Goal: Task Accomplishment & Management: Complete application form

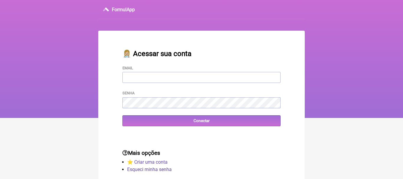
click at [149, 82] on input "Email" at bounding box center [201, 77] width 158 height 11
type input "[EMAIL_ADDRESS][DOMAIN_NAME]"
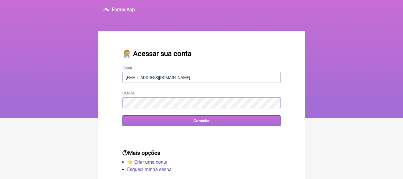
click at [201, 119] on input "Conectar" at bounding box center [201, 120] width 158 height 11
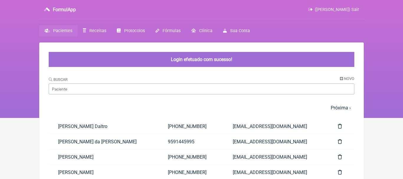
click at [8, 76] on nav "FormulApp ([PERSON_NAME]) Sair [GEOGRAPHIC_DATA] Receitas Protocolos Fórmulas […" at bounding box center [201, 59] width 403 height 118
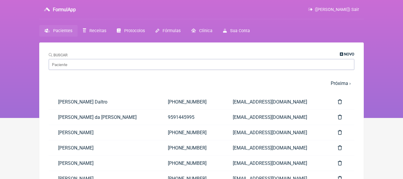
click at [347, 55] on span "Novo" at bounding box center [349, 54] width 10 height 4
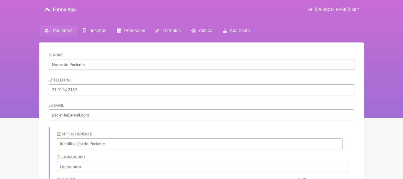
click at [147, 65] on input "text" at bounding box center [202, 64] width 306 height 11
paste input "[PERSON_NAME]"
type input "[PERSON_NAME]"
click at [74, 90] on input "tel" at bounding box center [202, 89] width 306 height 11
click at [81, 117] on input "email" at bounding box center [202, 114] width 306 height 11
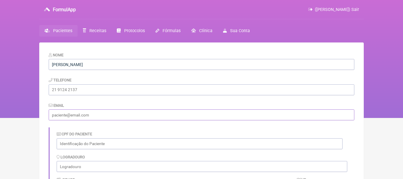
paste input "[EMAIL_ADDRESS][DOMAIN_NAME]"
type input "[EMAIL_ADDRESS][DOMAIN_NAME]"
click at [77, 91] on input "tel" at bounding box center [202, 89] width 306 height 11
paste input "[PHONE_NUMBER]"
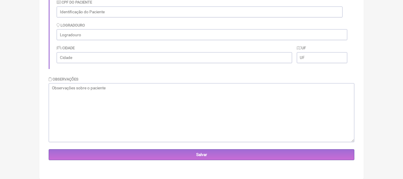
type input "[PHONE_NUMBER]"
click at [181, 114] on textarea at bounding box center [202, 112] width 306 height 59
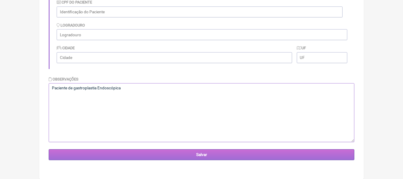
type textarea "Paciente de gastroplastia Endoscópica"
click at [194, 155] on input "Salvar" at bounding box center [202, 154] width 306 height 11
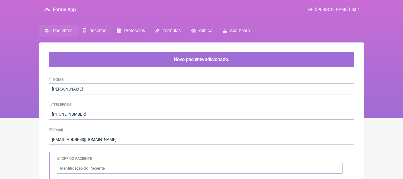
click at [96, 32] on span "Receitas" at bounding box center [97, 30] width 17 height 5
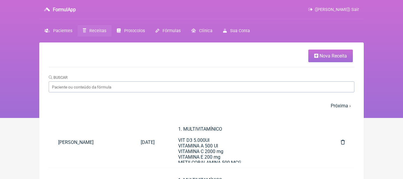
click at [316, 57] on icon at bounding box center [316, 55] width 4 height 5
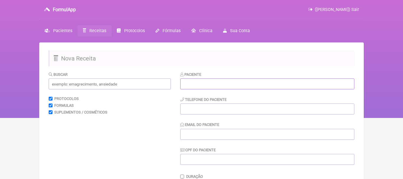
click at [224, 84] on input "text" at bounding box center [267, 83] width 174 height 11
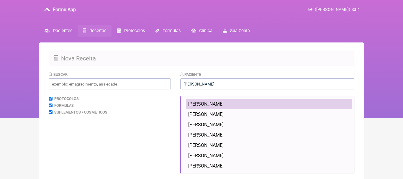
click at [219, 105] on span "[PERSON_NAME]" at bounding box center [205, 104] width 35 height 6
type input "[PERSON_NAME]"
type input "[PHONE_NUMBER]"
type input "[EMAIL_ADDRESS][DOMAIN_NAME]"
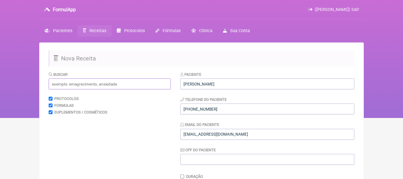
click at [155, 84] on input "text" at bounding box center [110, 83] width 122 height 11
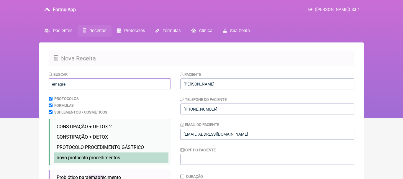
type input "emagre"
click at [94, 159] on span "novo protocolo procedimentos" at bounding box center [88, 158] width 63 height 6
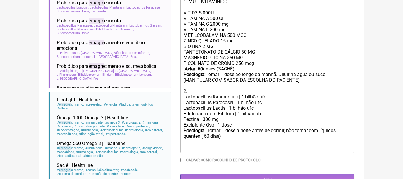
scroll to position [203, 0]
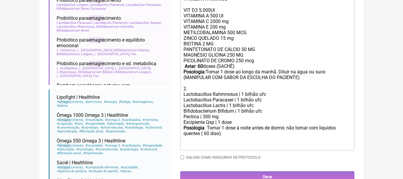
click at [278, 73] on div "PANTETONATO DE CÁLCIO 50 MG MAGNÉSIO GLICINA 250 MG PICOLINATO DE CROMO 250 mcg…" at bounding box center [267, 69] width 168 height 45
click at [290, 73] on div "PANTETONATO DE CÁLCIO 50 MG MAGNÉSIO GLICINA 250 MG PICOLINATO DE CROMO 250 mcg…" at bounding box center [267, 69] width 168 height 45
click at [201, 68] on strong "Aviar: 60" at bounding box center [194, 66] width 18 height 6
click at [206, 133] on div "Posologia : Tomar 1 dose à noite antes de dormir, não tomar com líquidos quente…" at bounding box center [267, 136] width 168 height 23
type trix-editor "<div>1. MULTIVITAMÍNICO<br><br>VIT D3 5.000UI<br>VITAMINA A 500 UI<br>&nbsp;VIT…"
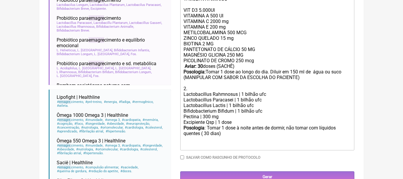
scroll to position [234, 0]
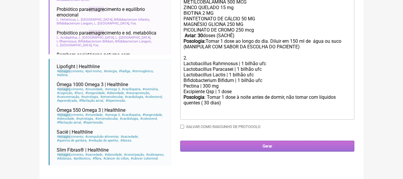
click at [260, 146] on input "Gerar" at bounding box center [267, 146] width 174 height 11
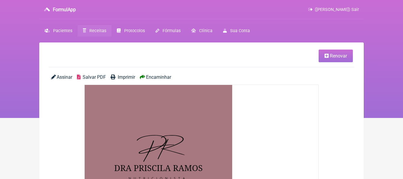
click at [158, 76] on span "Encaminhar" at bounding box center [158, 77] width 25 height 6
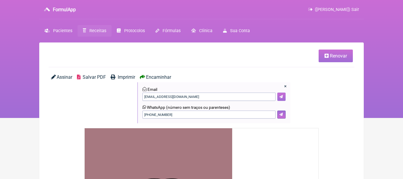
click at [282, 96] on icon at bounding box center [281, 97] width 4 height 4
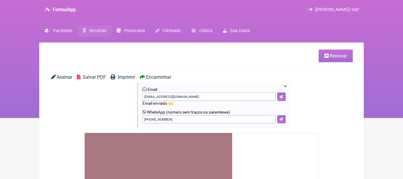
click at [284, 116] on form "WhatsApp (número sem traços ou parenteses) [PHONE_NUMBER]" at bounding box center [213, 117] width 143 height 14
click at [283, 121] on icon at bounding box center [281, 119] width 4 height 4
